Goal: Communication & Community: Connect with others

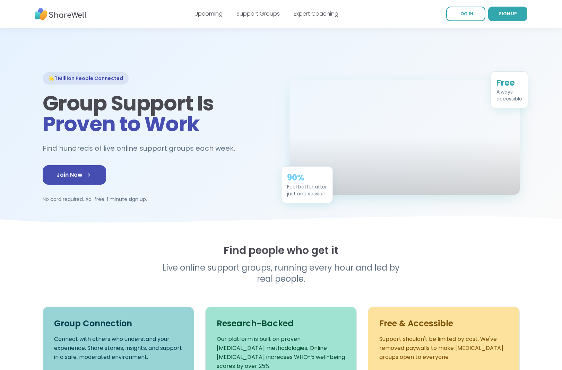
click at [250, 12] on link "Support Groups" at bounding box center [257, 14] width 43 height 8
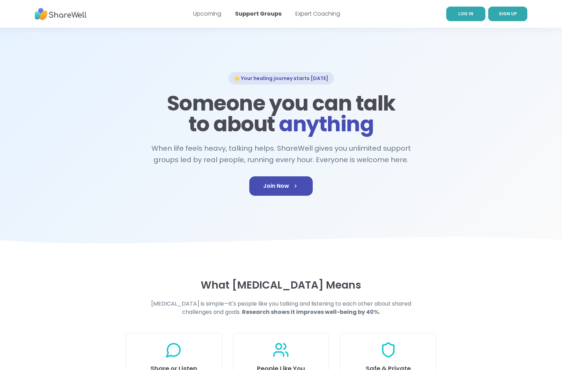
click at [474, 14] on link "LOG IN" at bounding box center [465, 14] width 39 height 15
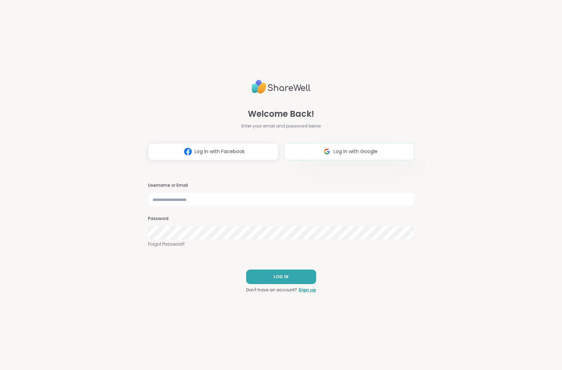
click at [325, 149] on img at bounding box center [326, 151] width 13 height 13
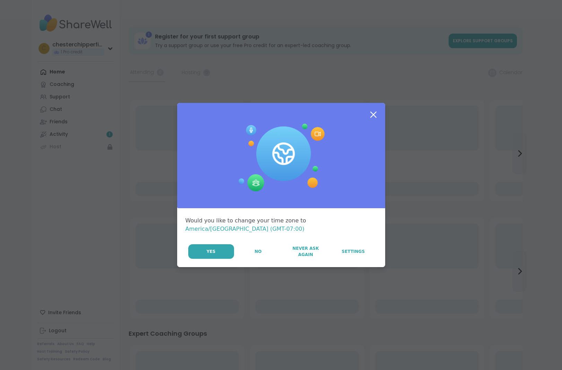
click at [376, 116] on icon at bounding box center [373, 115] width 6 height 6
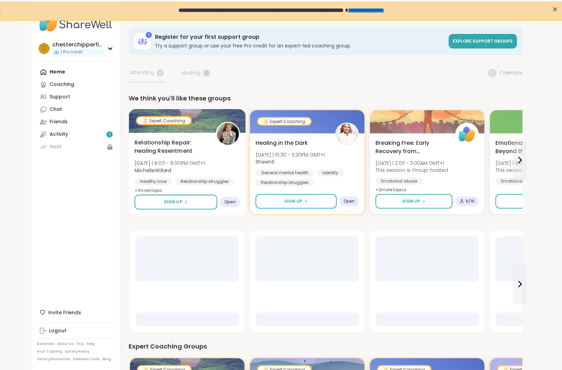
click at [231, 137] on img at bounding box center [228, 134] width 22 height 22
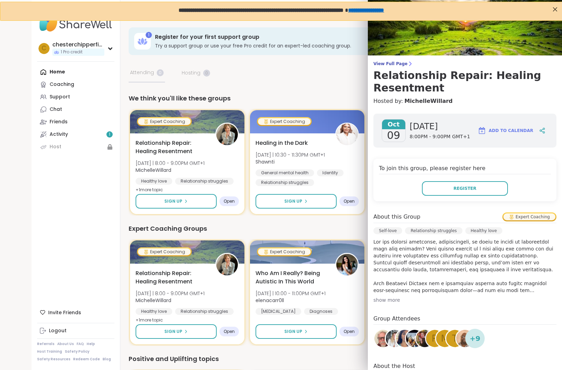
scroll to position [77, 0]
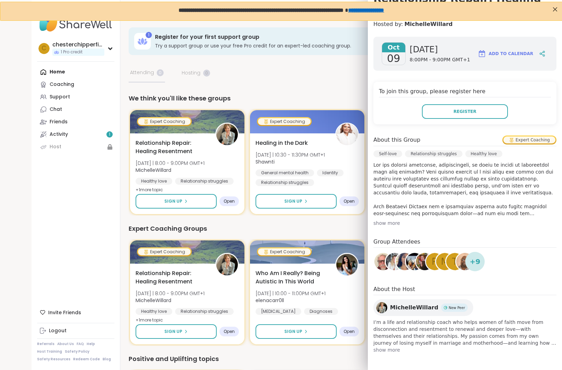
click at [383, 307] on img at bounding box center [381, 307] width 11 height 11
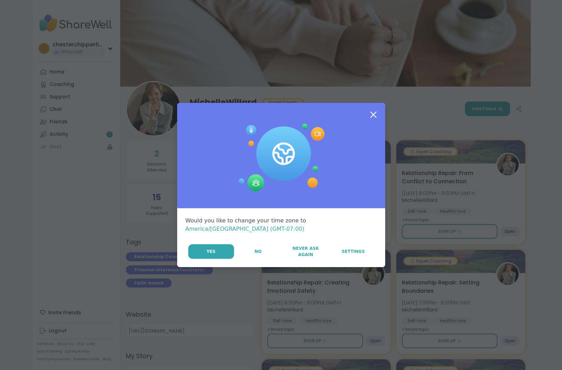
click at [374, 118] on icon at bounding box center [373, 114] width 12 height 12
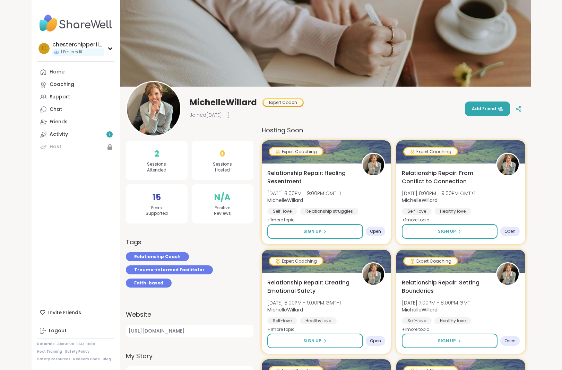
click at [153, 98] on img at bounding box center [153, 108] width 53 height 53
click at [67, 79] on link "Coaching" at bounding box center [75, 84] width 77 height 12
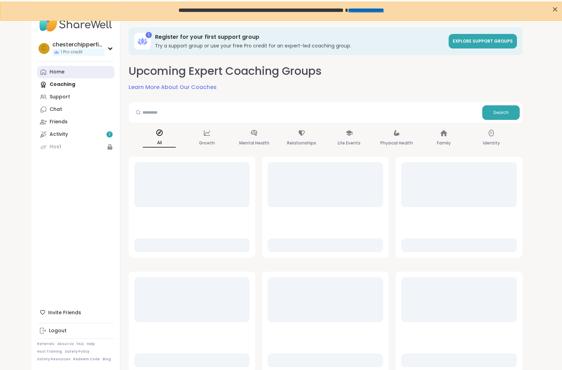
click at [62, 71] on div "Home" at bounding box center [57, 72] width 15 height 7
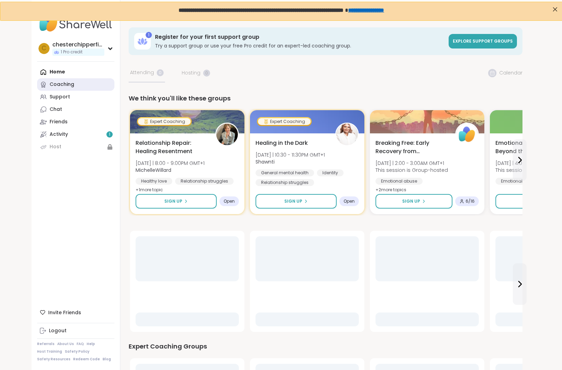
click at [63, 81] on div "Coaching" at bounding box center [62, 84] width 25 height 7
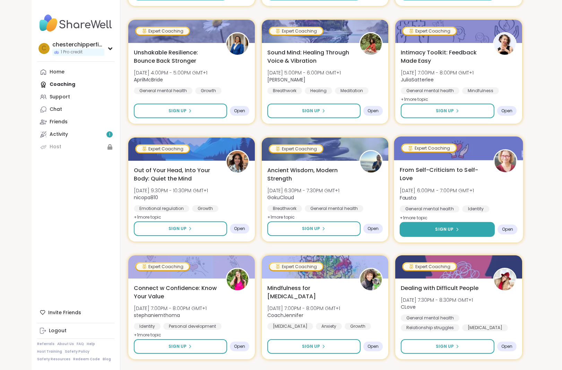
scroll to position [1215, 0]
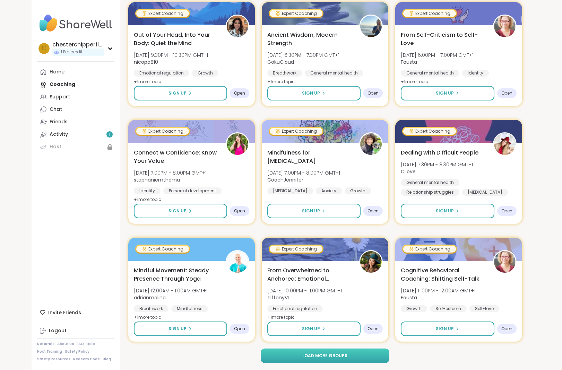
click at [311, 353] on span "Load more groups" at bounding box center [324, 356] width 45 height 6
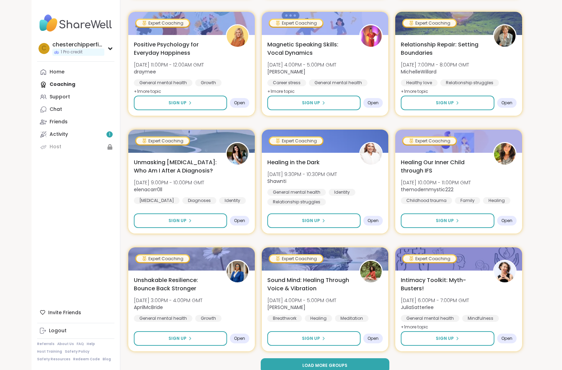
scroll to position [2629, 0]
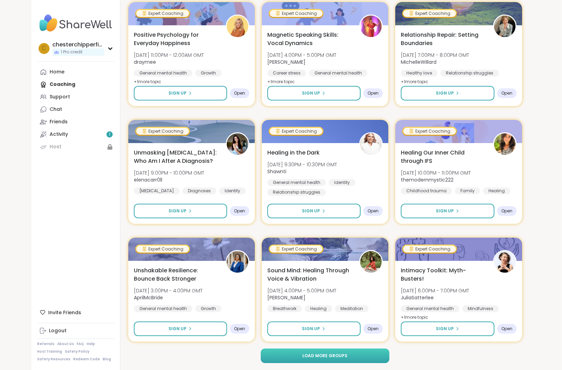
click at [313, 352] on button "Load more groups" at bounding box center [325, 356] width 129 height 15
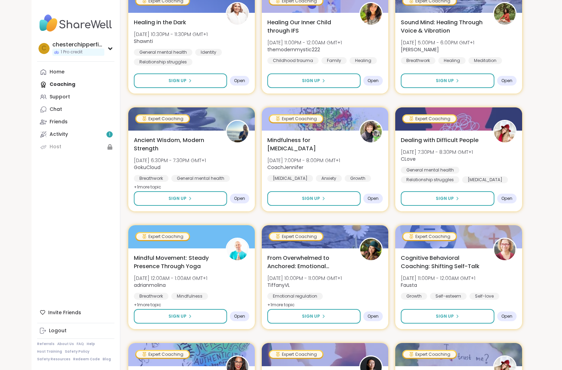
scroll to position [0, 0]
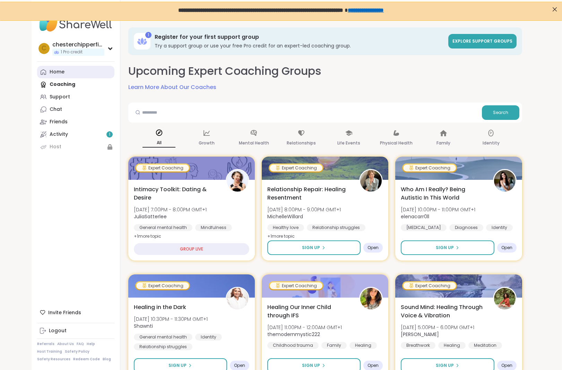
click at [58, 70] on div "Home" at bounding box center [57, 72] width 15 height 7
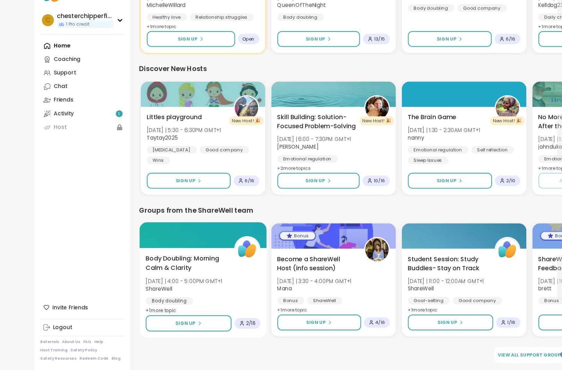
scroll to position [396, 1]
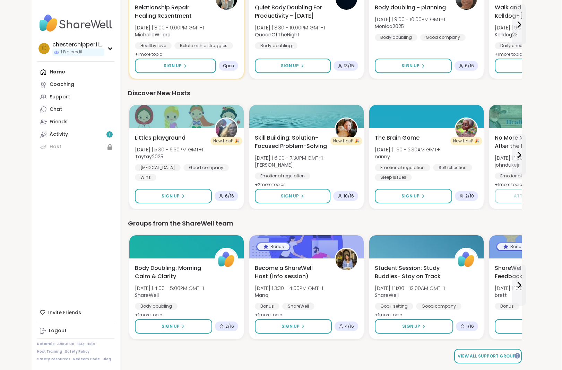
click at [475, 353] on span "View all support groups" at bounding box center [487, 356] width 61 height 6
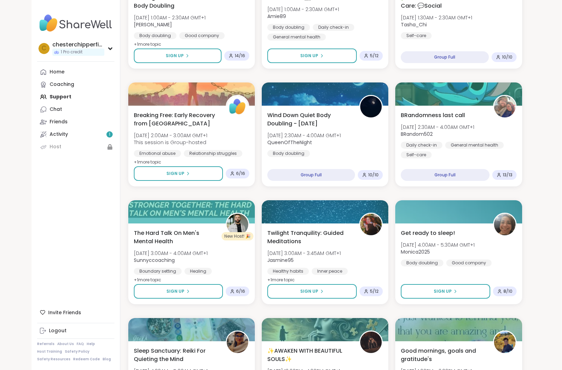
scroll to position [1202, 0]
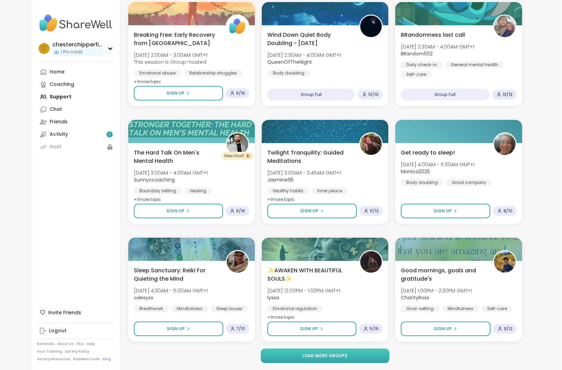
click at [283, 353] on button "Load more groups" at bounding box center [325, 356] width 129 height 15
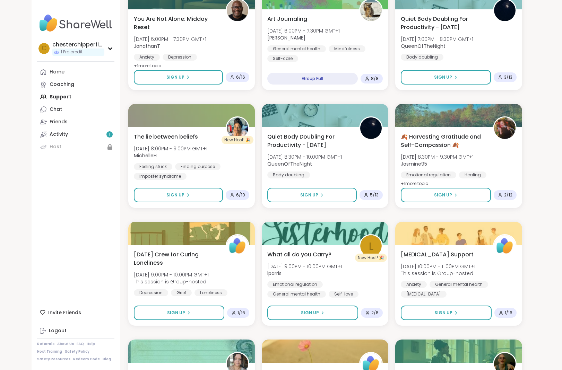
scroll to position [2167, 0]
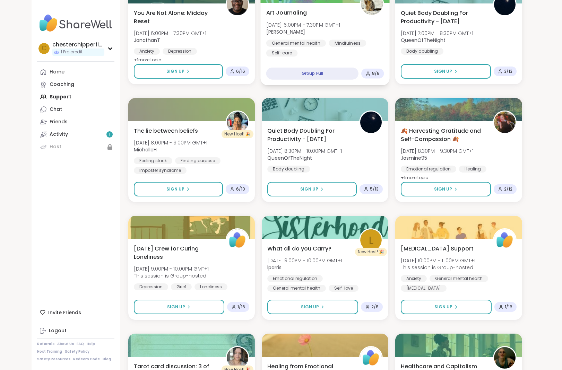
drag, startPoint x: 229, startPoint y: 120, endPoint x: 461, endPoint y: -66, distance: 296.7
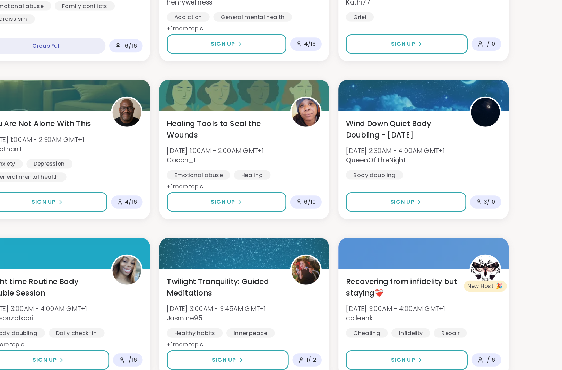
scroll to position [2616, 0]
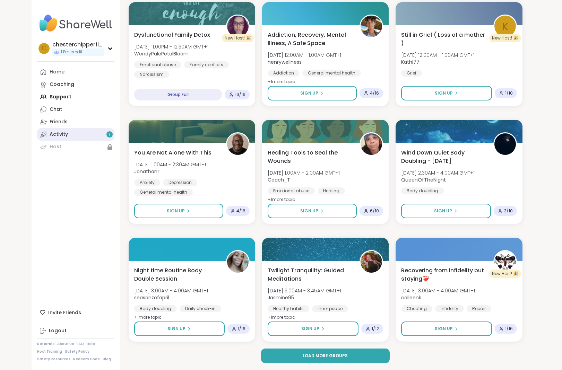
click at [96, 135] on link "Activity 1" at bounding box center [75, 134] width 77 height 12
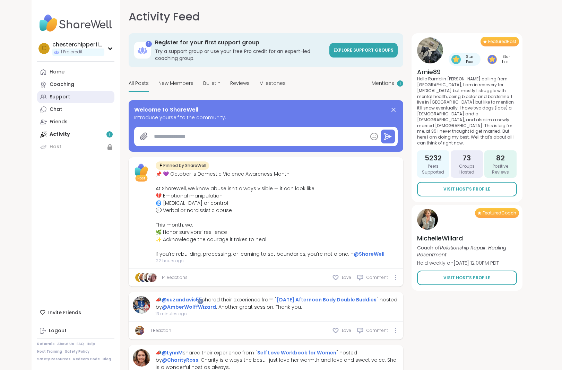
click at [77, 97] on link "Support" at bounding box center [75, 97] width 77 height 12
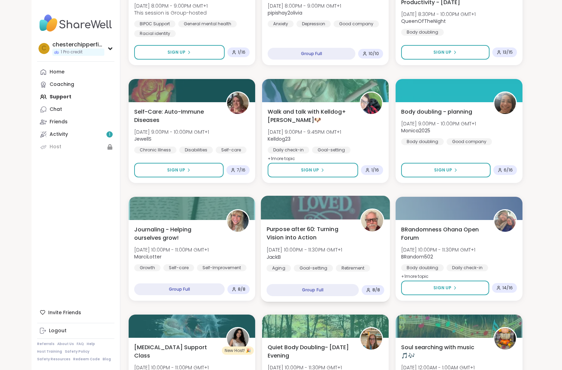
scroll to position [419, 0]
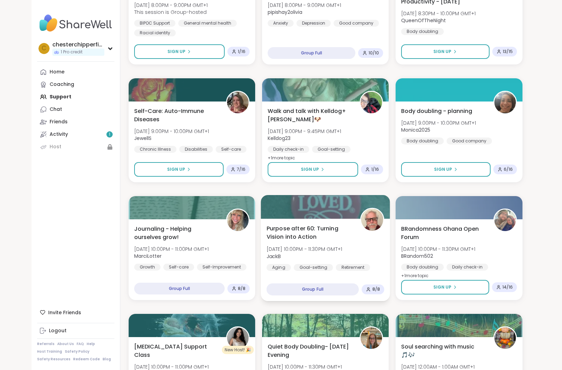
click at [364, 215] on img at bounding box center [372, 220] width 22 height 22
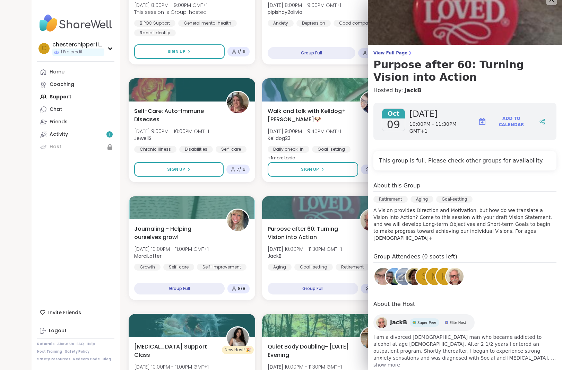
scroll to position [16, 0]
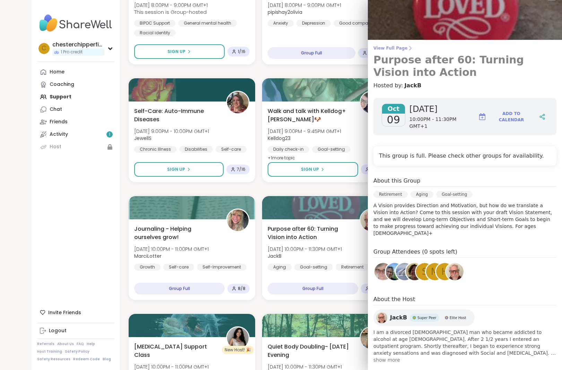
click at [383, 50] on span "View Full Page" at bounding box center [464, 48] width 183 height 6
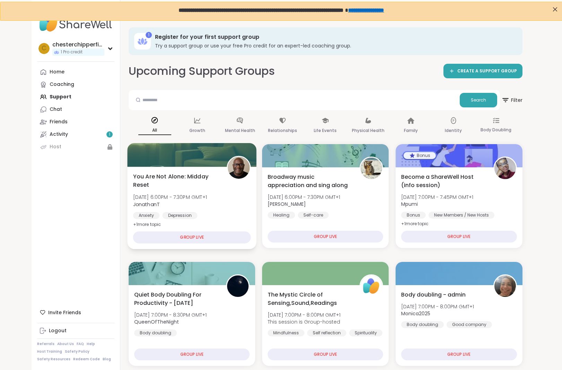
click at [146, 202] on b "JonathanT" at bounding box center [146, 204] width 27 height 7
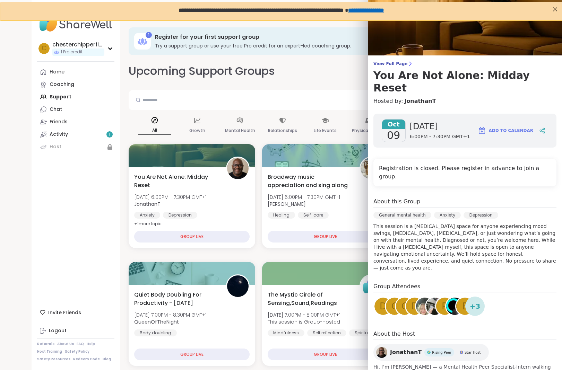
scroll to position [17, 0]
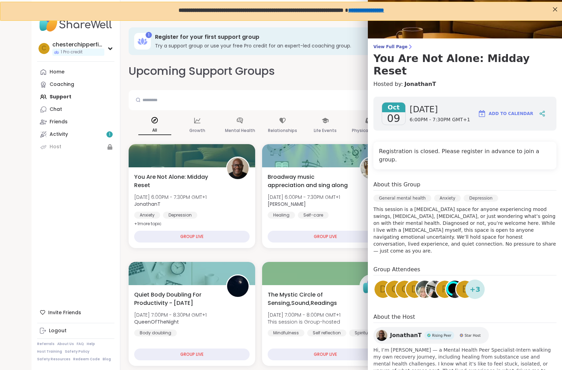
click at [408, 331] on span "JonathanT" at bounding box center [406, 335] width 32 height 8
click at [230, 105] on input "text" at bounding box center [293, 100] width 325 height 14
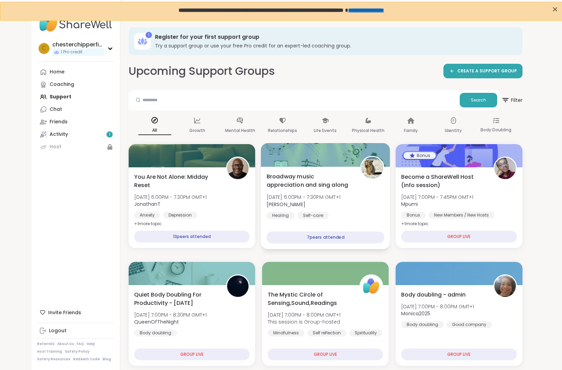
click at [373, 167] on img at bounding box center [372, 168] width 22 height 22
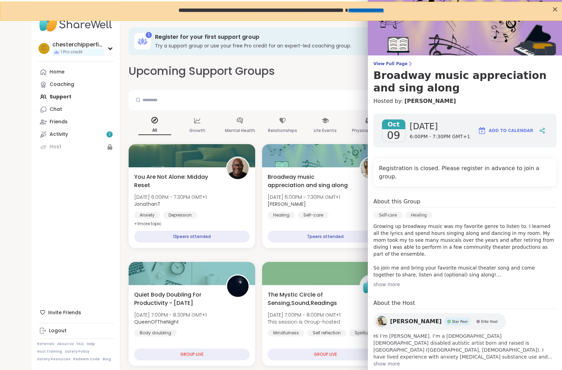
click at [393, 317] on span "spencer" at bounding box center [416, 321] width 52 height 8
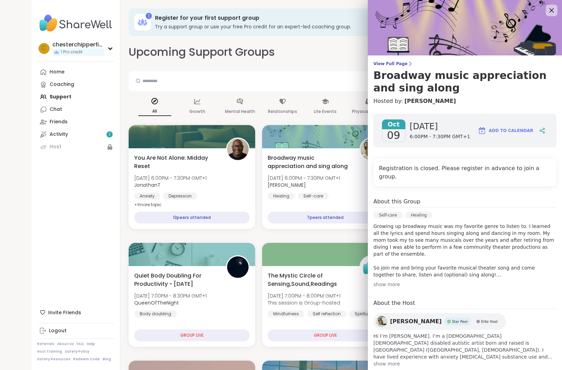
click at [555, 11] on icon at bounding box center [551, 10] width 9 height 9
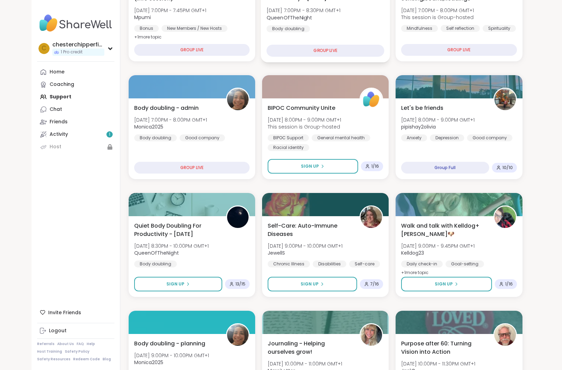
scroll to position [167, 0]
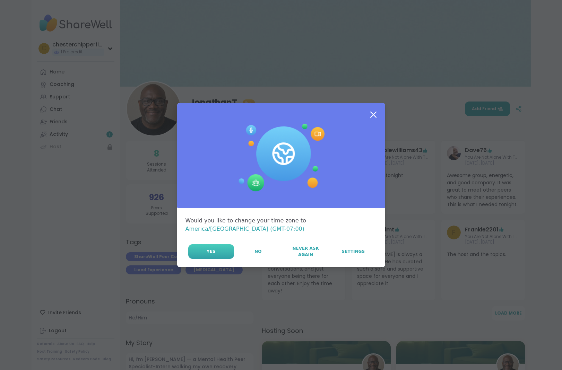
click at [216, 252] on button "Yes" at bounding box center [211, 251] width 46 height 15
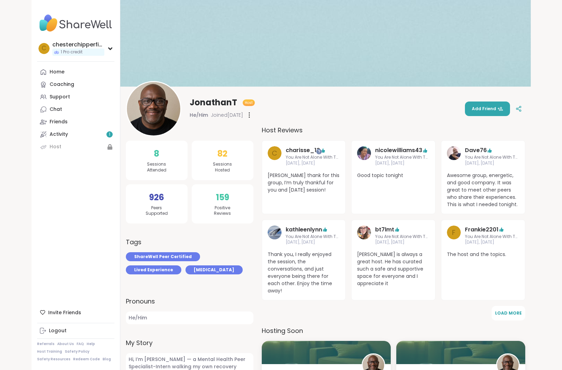
click at [142, 116] on img at bounding box center [153, 108] width 53 height 53
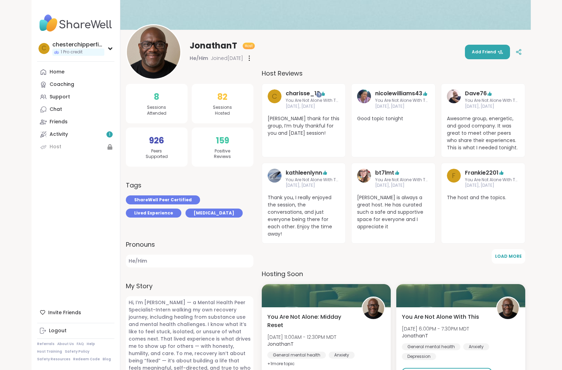
scroll to position [60, 0]
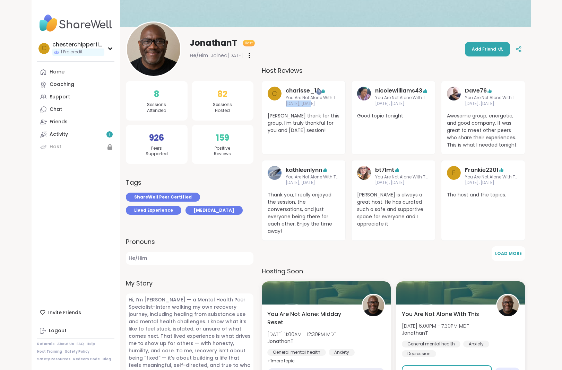
drag, startPoint x: 287, startPoint y: 104, endPoint x: 312, endPoint y: 104, distance: 25.6
click at [312, 104] on span "Oct 08, Wednesday" at bounding box center [313, 104] width 54 height 6
drag, startPoint x: 286, startPoint y: 104, endPoint x: 329, endPoint y: 102, distance: 43.3
click at [329, 102] on span "Oct 08, Wednesday" at bounding box center [313, 104] width 54 height 6
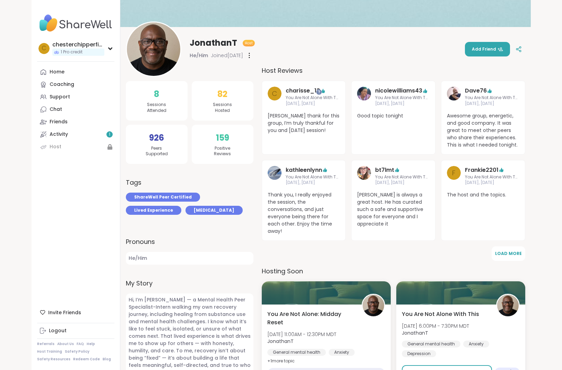
click at [331, 102] on span "Oct 08, Wednesday" at bounding box center [313, 104] width 54 height 6
drag, startPoint x: 286, startPoint y: 104, endPoint x: 326, endPoint y: 104, distance: 40.2
click at [326, 104] on span "Oct 08, Wednesday" at bounding box center [313, 104] width 54 height 6
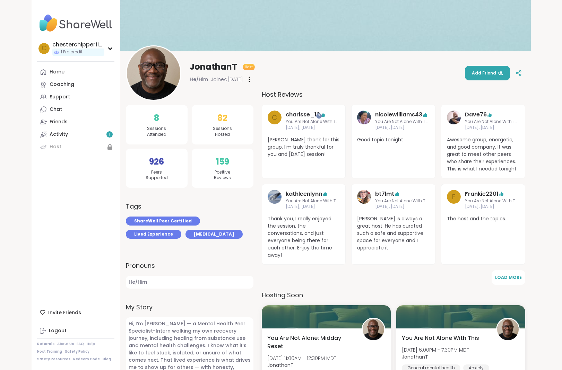
scroll to position [0, 0]
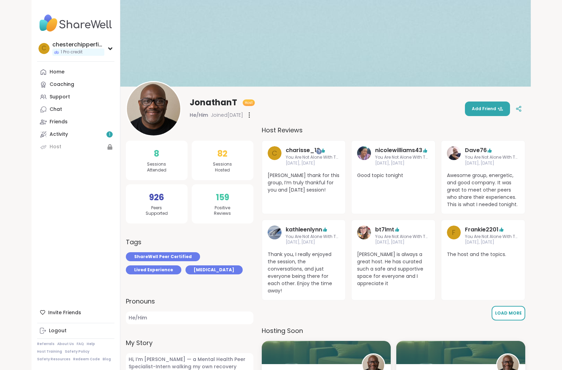
click at [499, 320] on button "Load More" at bounding box center [508, 313] width 34 height 15
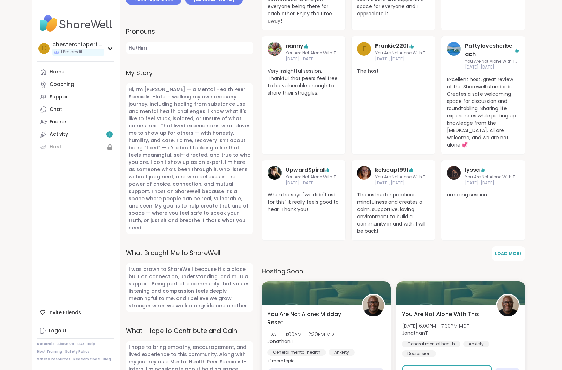
scroll to position [272, 0]
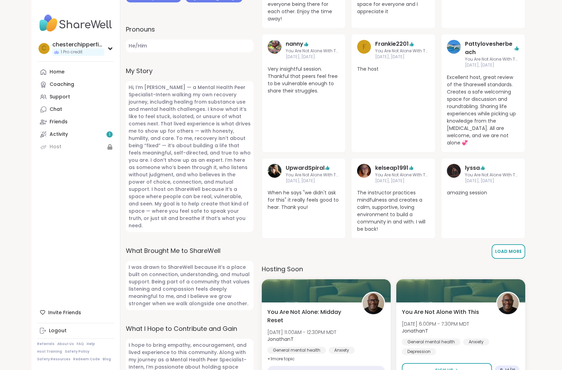
click at [518, 248] on span "Load More" at bounding box center [508, 251] width 27 height 6
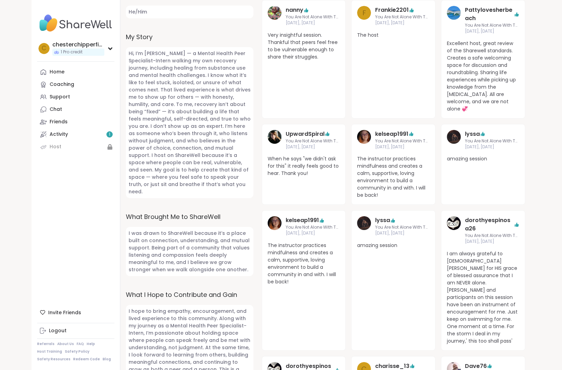
scroll to position [306, 0]
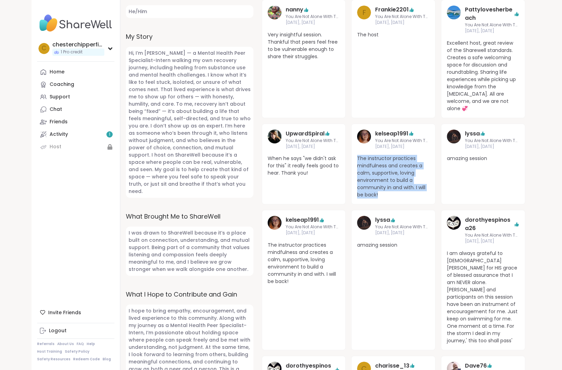
drag, startPoint x: 379, startPoint y: 189, endPoint x: 352, endPoint y: 152, distance: 45.6
click at [352, 152] on div "kelseap1991 You Are Not Alone With This Oct 02, Thursday The instructor practic…" at bounding box center [393, 164] width 84 height 81
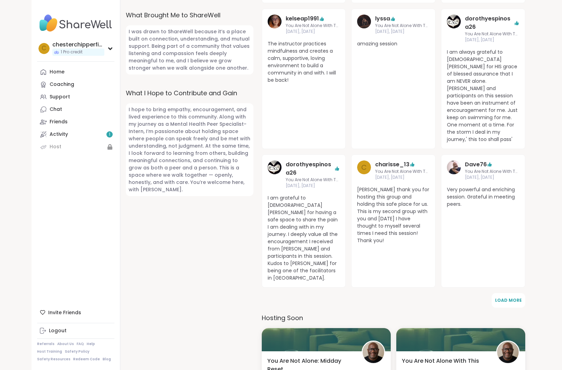
scroll to position [510, 0]
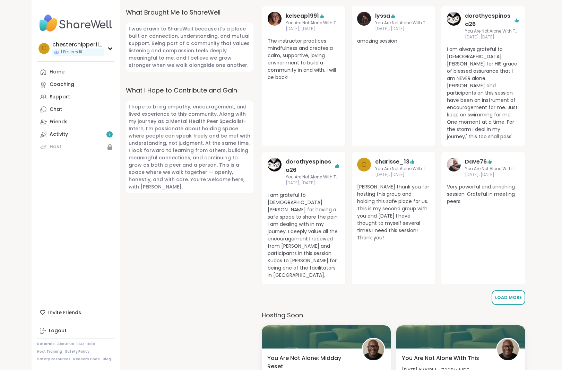
click at [506, 295] on span "Load More" at bounding box center [508, 298] width 27 height 6
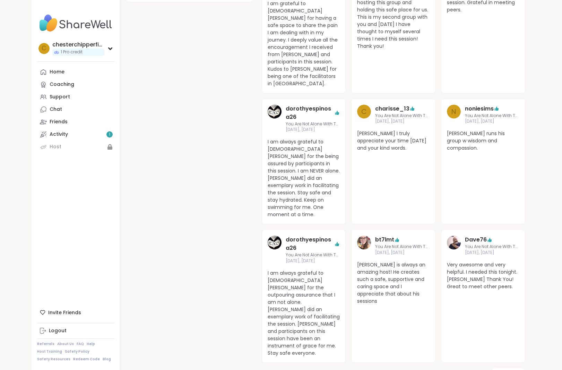
scroll to position [707, 0]
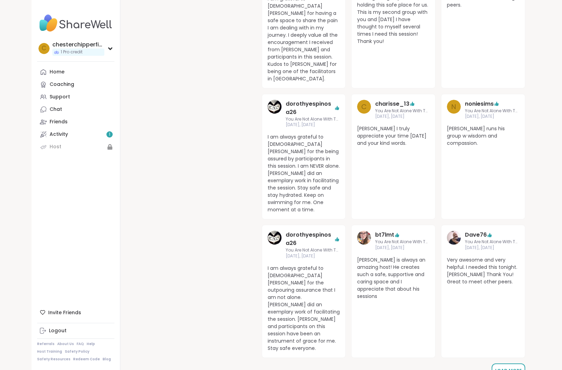
click at [508, 368] on span "Load More" at bounding box center [508, 371] width 27 height 6
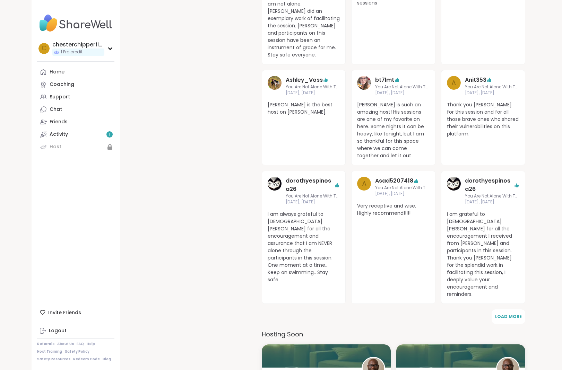
scroll to position [1003, 0]
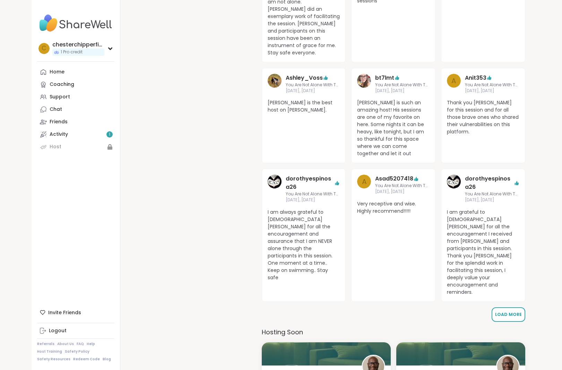
click at [498, 312] on span "Load More" at bounding box center [508, 315] width 27 height 6
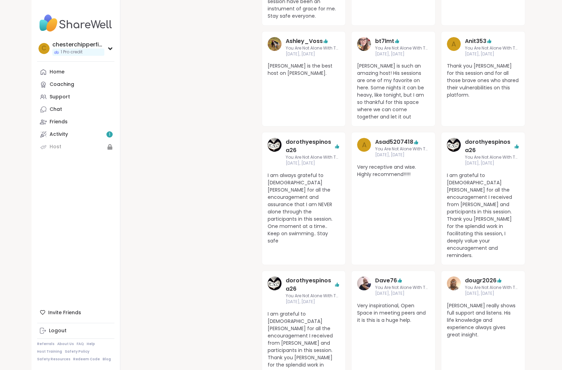
scroll to position [1044, 0]
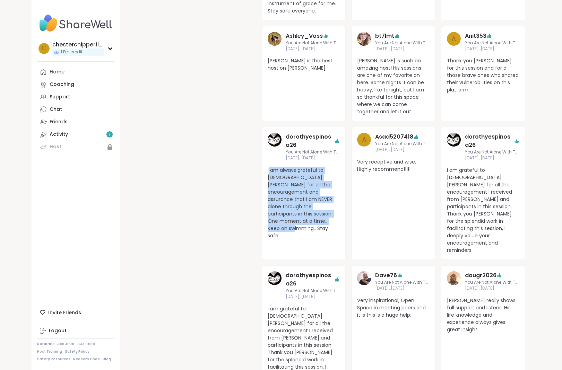
drag, startPoint x: 268, startPoint y: 112, endPoint x: 324, endPoint y: 163, distance: 75.8
click at [324, 167] on span "I am always grateful to GOD Lord JESUS for all the encouragement and assurance …" at bounding box center [304, 203] width 72 height 73
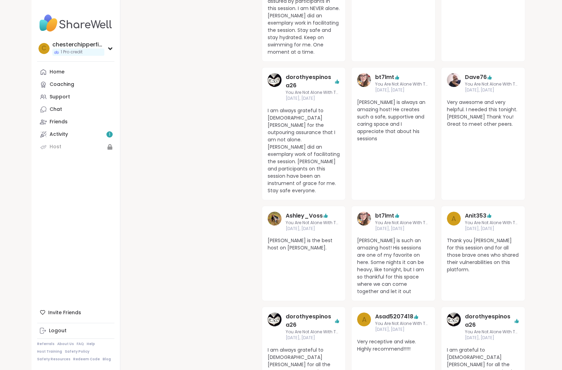
scroll to position [867, 0]
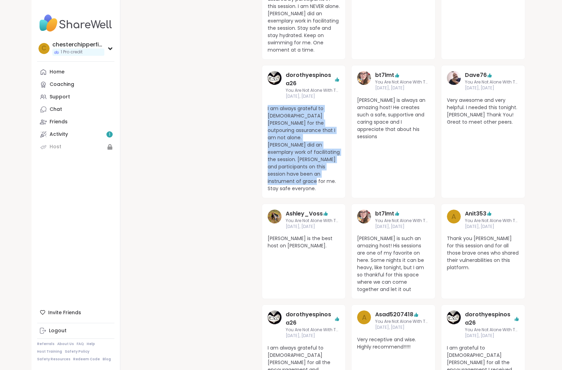
drag, startPoint x: 305, startPoint y: 137, endPoint x: 265, endPoint y: 76, distance: 73.0
click at [265, 76] on div "dorothyespinosa26 You Are Not Alone With This Sep 27, Saturday I am always grat…" at bounding box center [304, 131] width 84 height 133
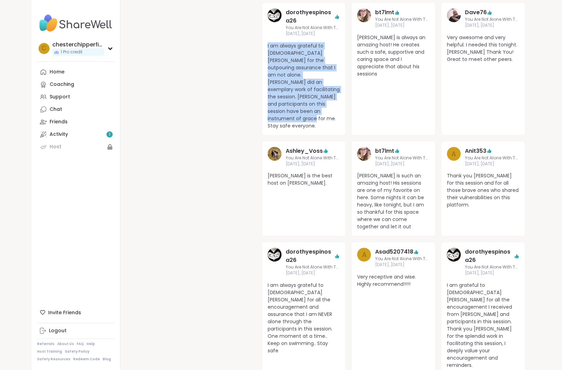
scroll to position [995, 0]
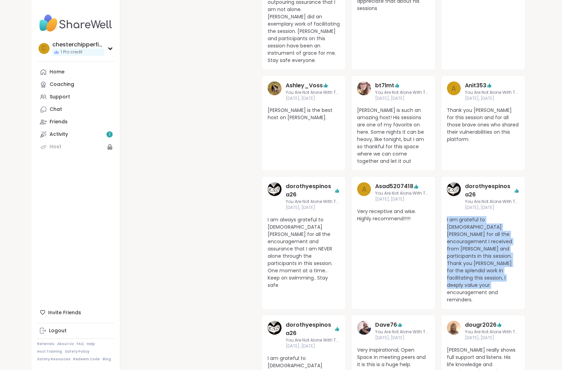
drag, startPoint x: 497, startPoint y: 227, endPoint x: 441, endPoint y: 157, distance: 89.2
click at [441, 176] on div "dorothyespinosa26 You Are Not Alone With This Sep 19, Friday I am grateful to G…" at bounding box center [483, 242] width 84 height 133
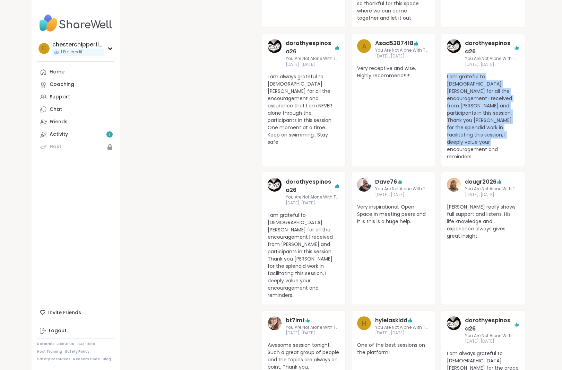
scroll to position [1148, 0]
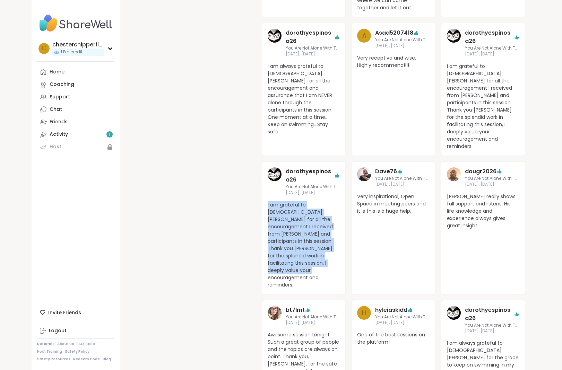
drag, startPoint x: 295, startPoint y: 197, endPoint x: 261, endPoint y: 134, distance: 70.9
click at [282, 201] on span "I am grateful to GOD Lord JESUS for all the encouragement I received from Jonat…" at bounding box center [304, 244] width 72 height 87
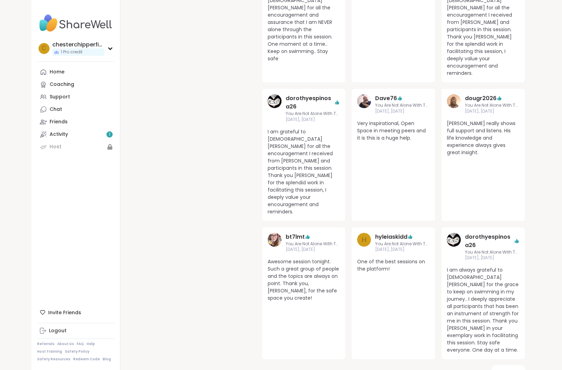
scroll to position [1238, 0]
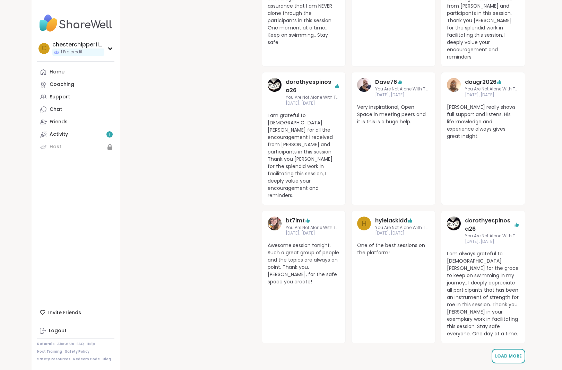
click at [507, 353] on span "Load More" at bounding box center [508, 356] width 27 height 6
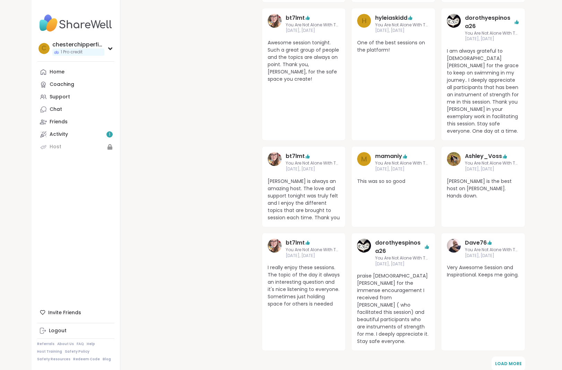
scroll to position [1446, 0]
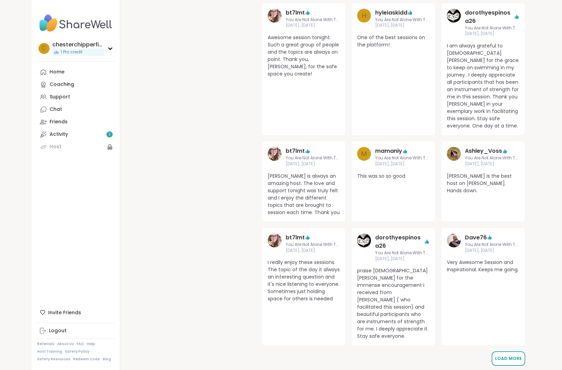
click at [508, 356] on span "Load More" at bounding box center [508, 359] width 27 height 6
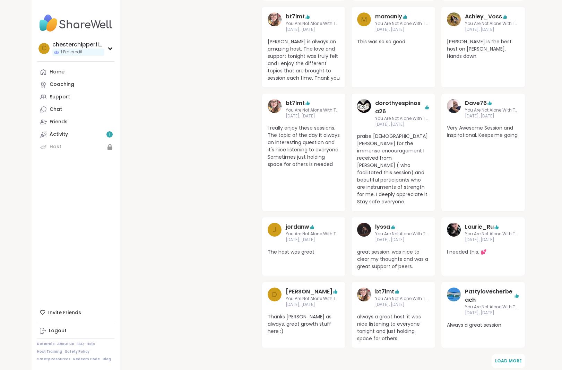
scroll to position [1590, 0]
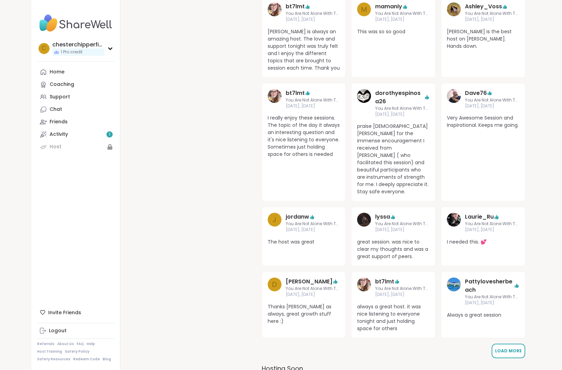
click at [502, 348] on span "Load More" at bounding box center [508, 351] width 27 height 6
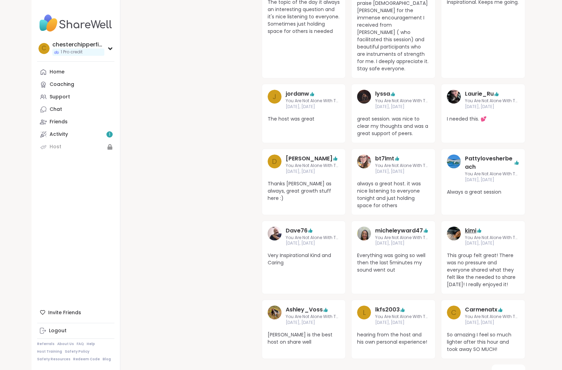
scroll to position [1714, 0]
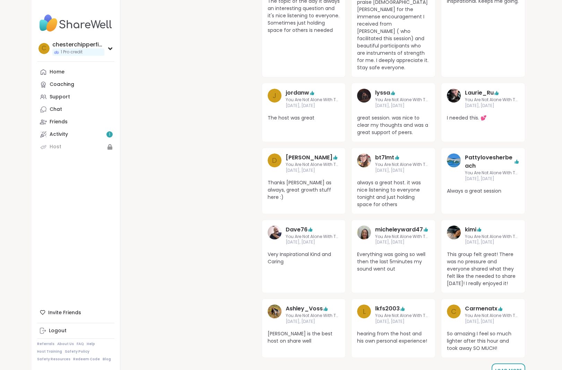
click at [503, 364] on button "Load More" at bounding box center [508, 371] width 34 height 15
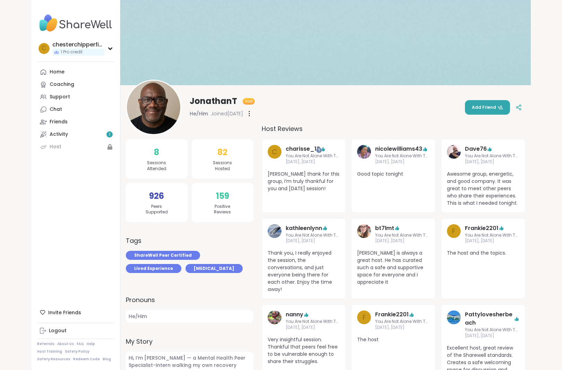
scroll to position [0, 0]
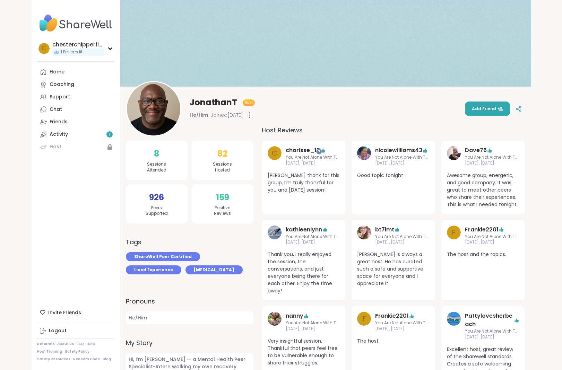
click at [253, 115] on div at bounding box center [249, 115] width 7 height 11
click at [253, 113] on div "Flag Member Restrict Member" at bounding box center [249, 115] width 7 height 11
click at [48, 15] on img at bounding box center [75, 23] width 77 height 24
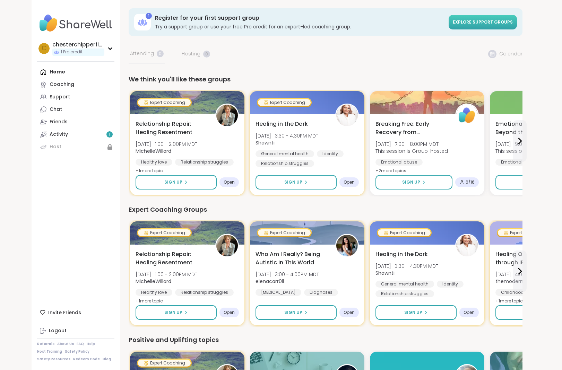
click at [469, 25] on span "Explore support groups" at bounding box center [483, 22] width 60 height 6
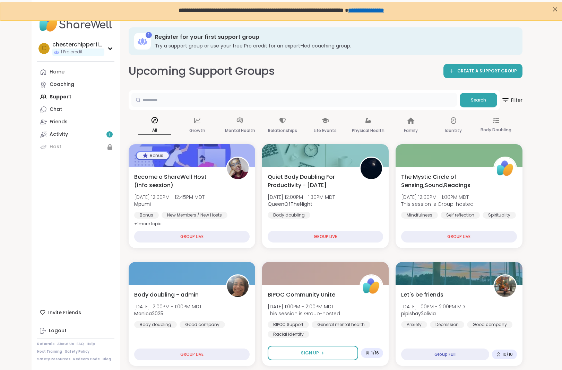
click at [196, 99] on input "text" at bounding box center [293, 100] width 325 height 14
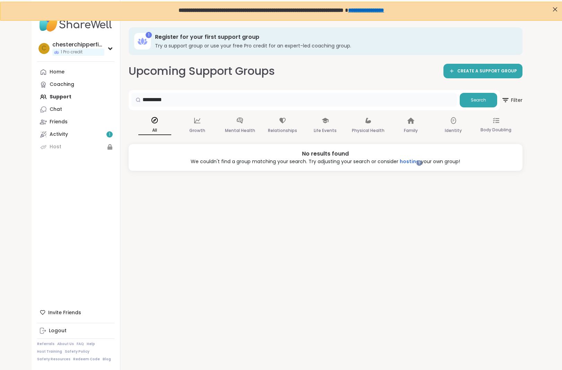
drag, startPoint x: 161, startPoint y: 97, endPoint x: 112, endPoint y: 100, distance: 49.3
click at [112, 100] on div "c chesterchipperfield 1 Pro credit Profile Membership Settings Help Home Coachi…" at bounding box center [281, 204] width 499 height 370
type input "***"
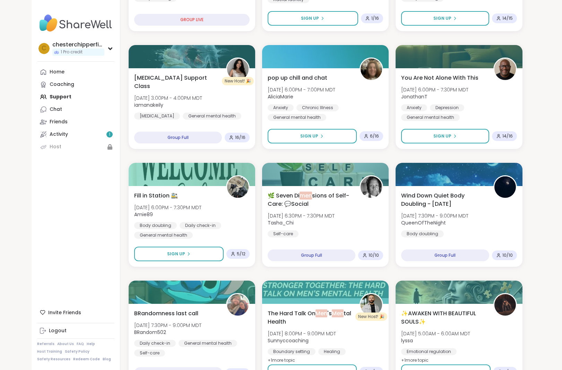
scroll to position [244, 0]
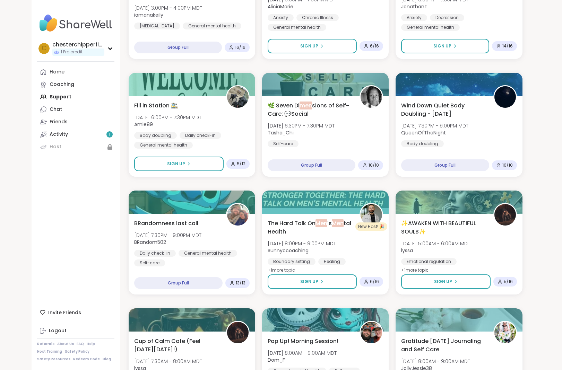
scroll to position [325, 0]
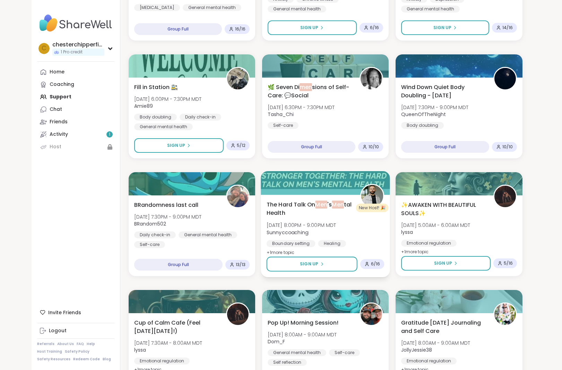
click at [333, 207] on span "The Hard Talk On Men 's Men tal Health" at bounding box center [309, 208] width 86 height 17
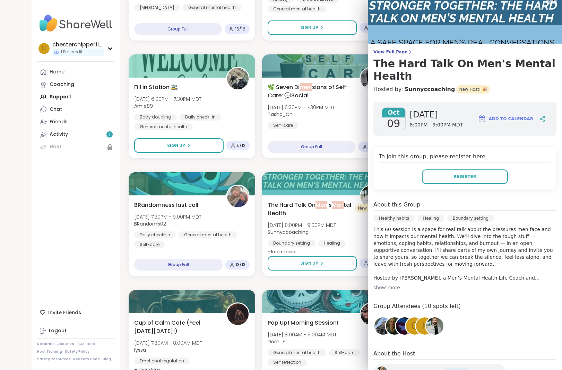
scroll to position [11, 0]
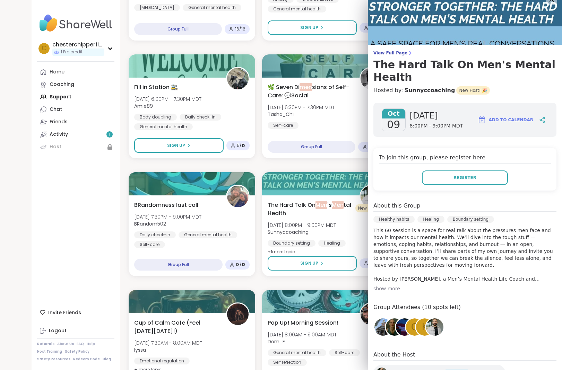
click at [400, 318] on img at bounding box center [404, 326] width 17 height 17
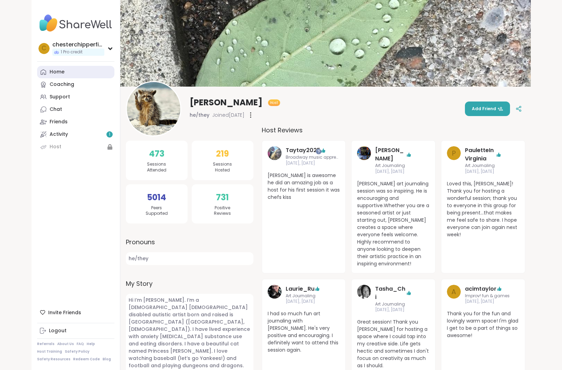
click at [64, 73] on link "Home" at bounding box center [75, 72] width 77 height 12
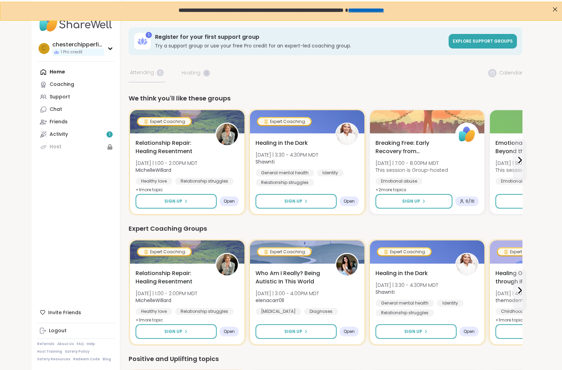
click at [64, 73] on div "Home Coaching Support Chat Friends Activity 1 Host" at bounding box center [75, 109] width 77 height 87
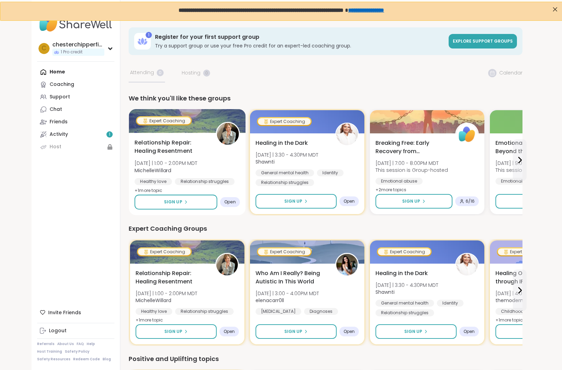
click at [221, 136] on img at bounding box center [228, 134] width 22 height 22
